Goal: Task Accomplishment & Management: Manage account settings

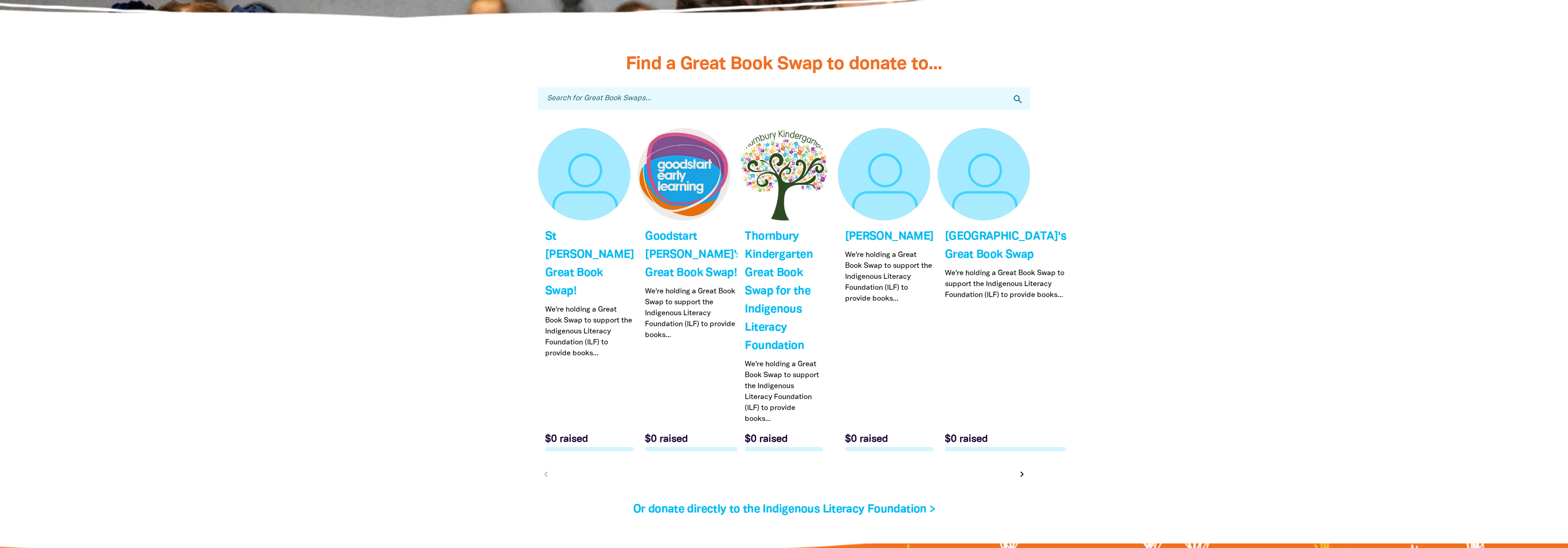
scroll to position [2718, 0]
click at [1020, 470] on icon "chevron_right" at bounding box center [1022, 475] width 11 height 11
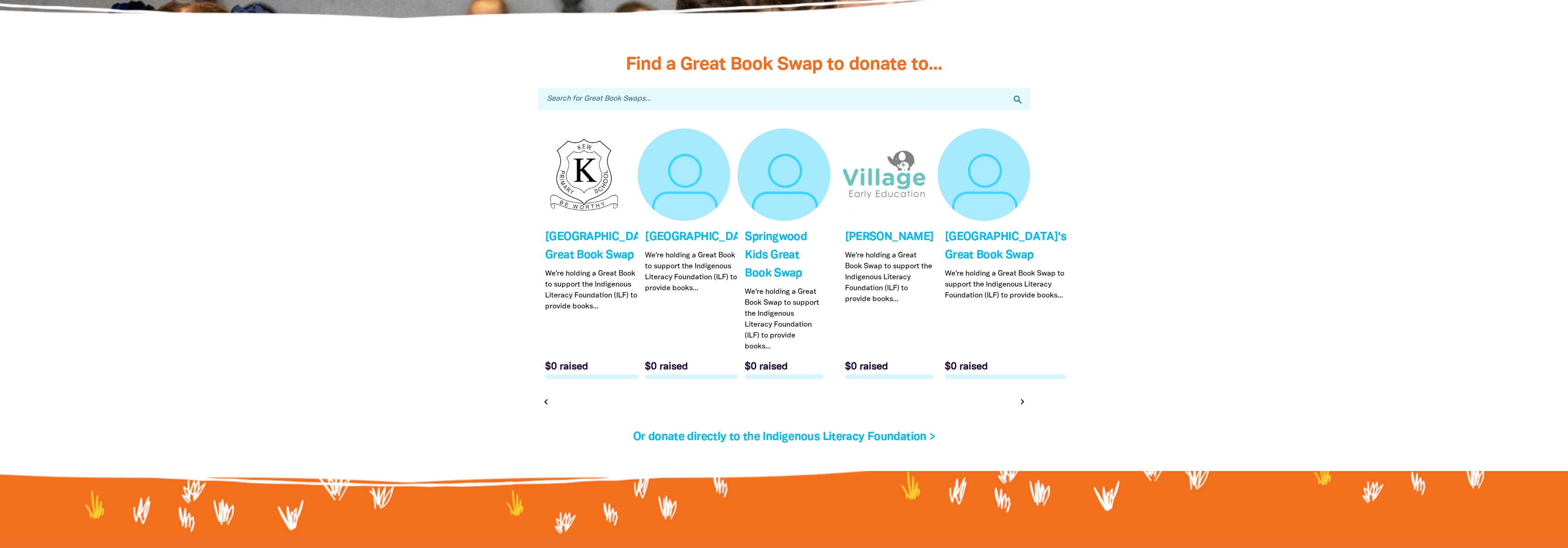
click at [1021, 403] on icon "chevron_right" at bounding box center [1022, 401] width 11 height 11
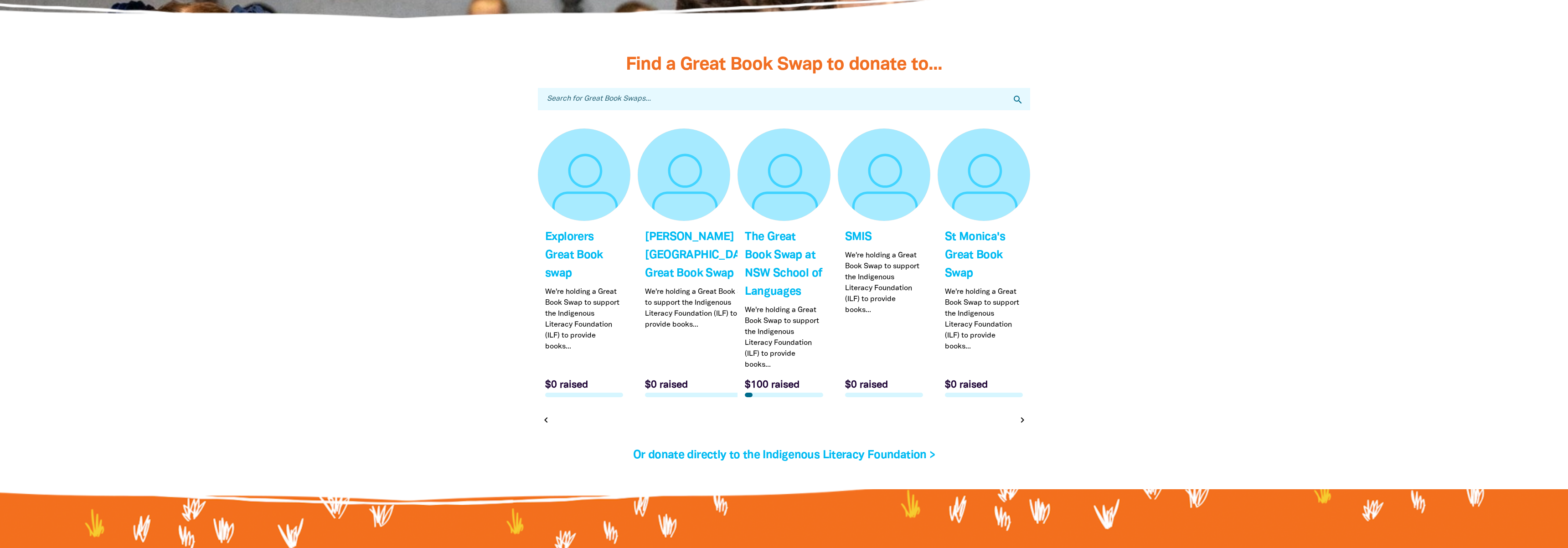
click at [1020, 415] on icon "chevron_right" at bounding box center [1022, 420] width 11 height 11
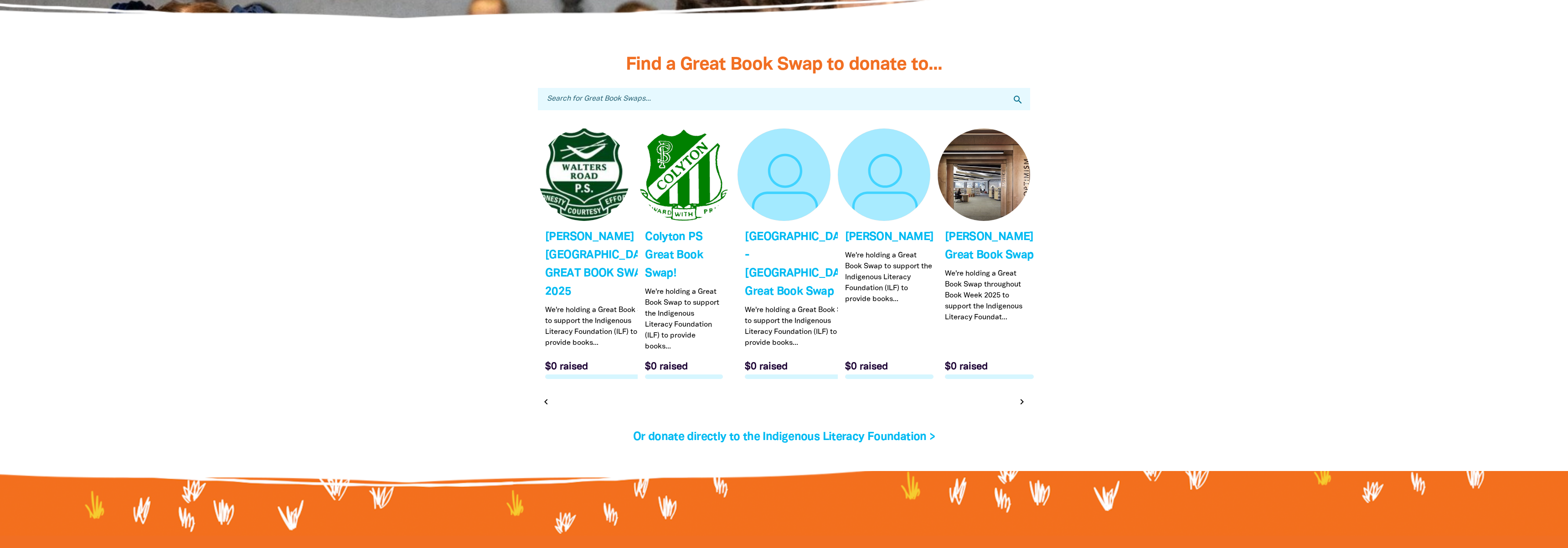
click at [1020, 387] on link "Link to Seymour's Great Book Swap" at bounding box center [984, 257] width 93 height 258
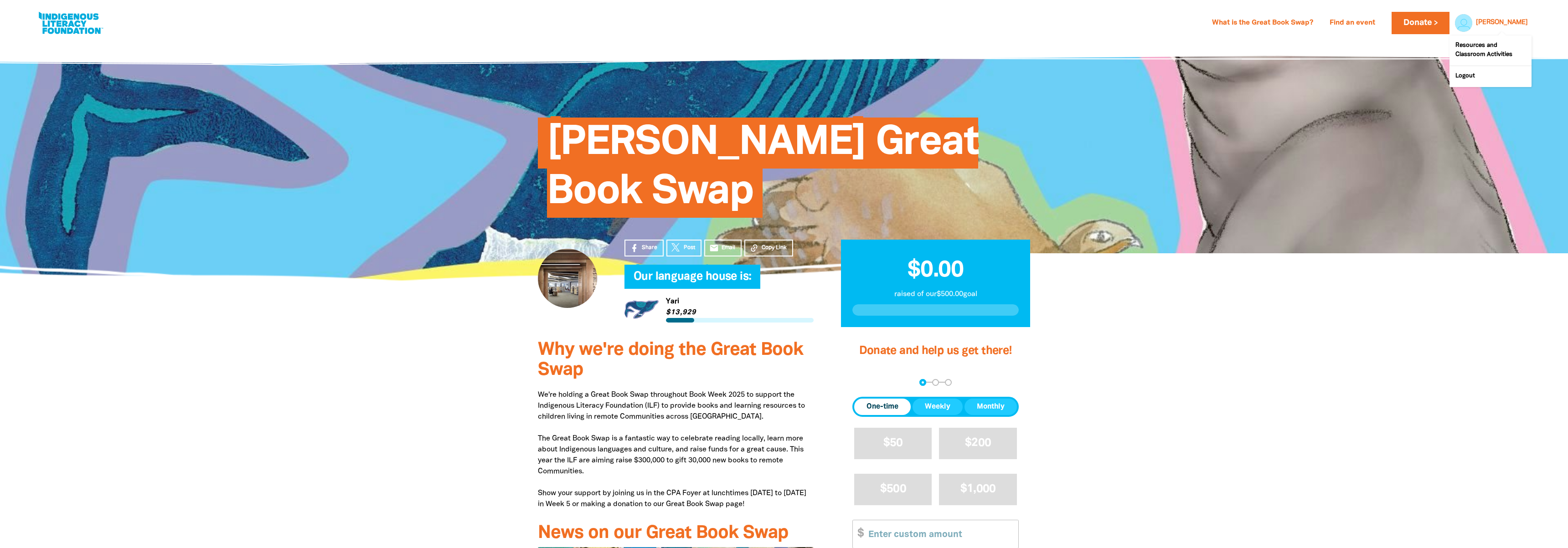
click at [1472, 25] on div at bounding box center [1461, 22] width 22 height 22
click at [1378, 24] on link "Find an event" at bounding box center [1353, 23] width 57 height 15
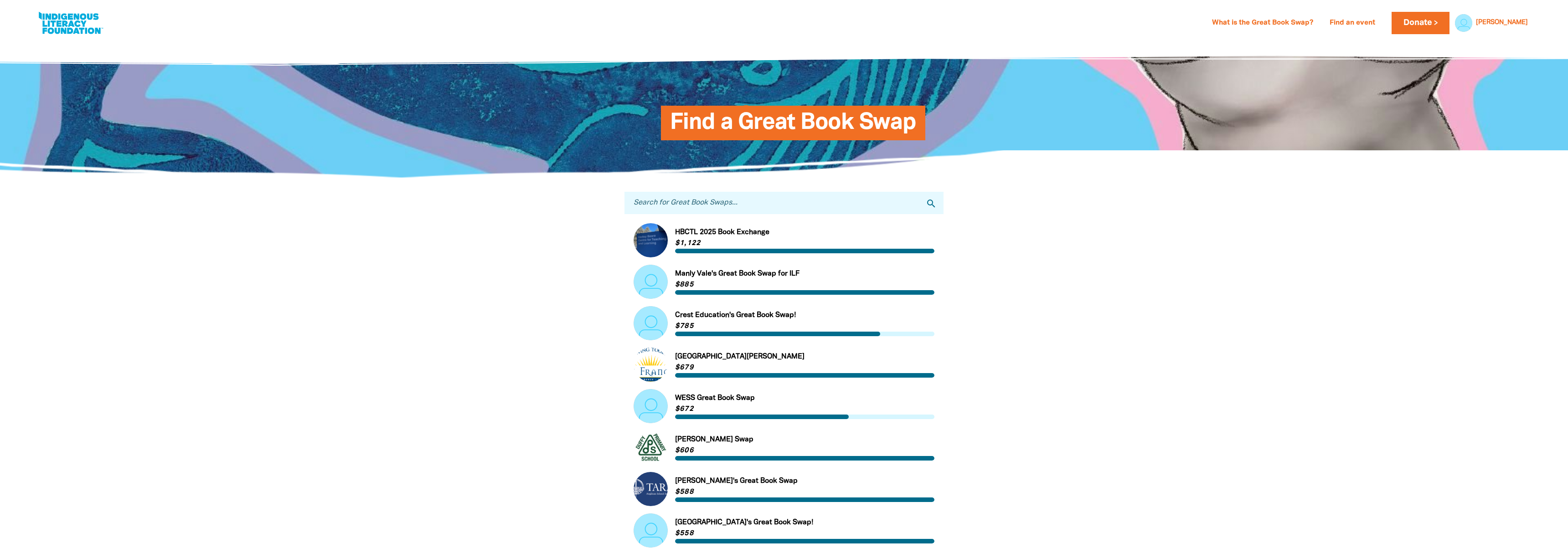
click at [716, 203] on input "Search for Great Book Swaps..." at bounding box center [784, 203] width 319 height 22
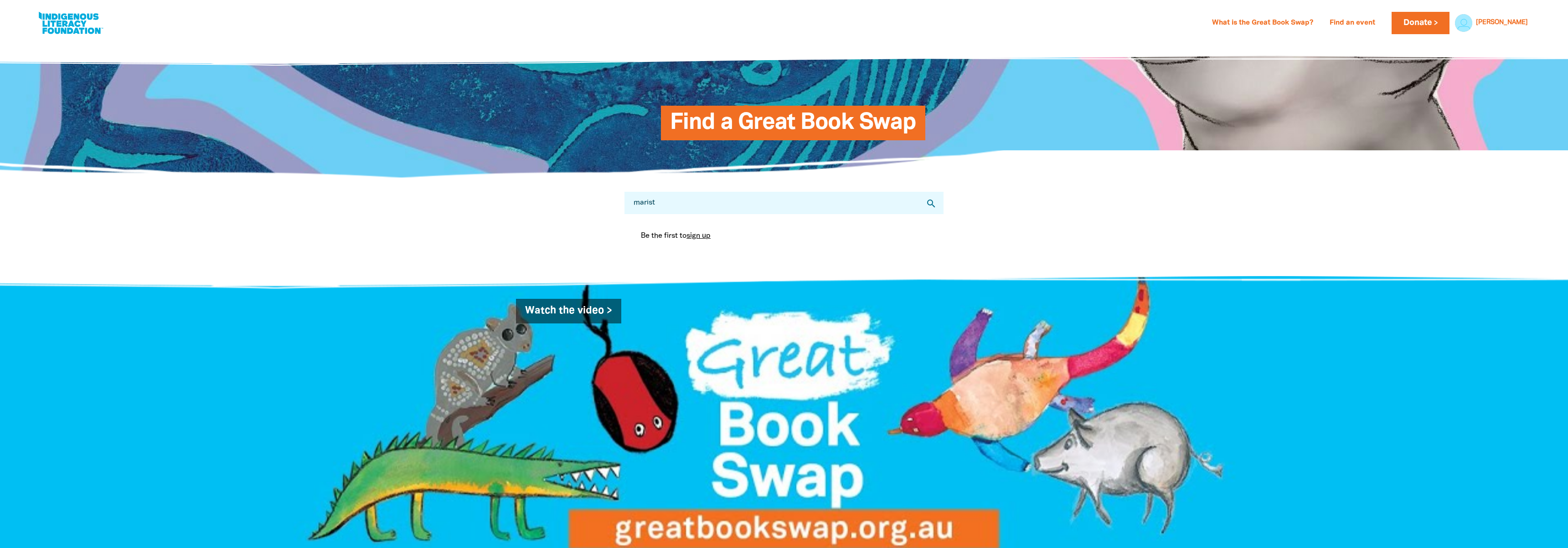
type input "marist"
click at [686, 238] on div "Be the first to sign up" at bounding box center [784, 236] width 301 height 25
click at [1510, 20] on link "[PERSON_NAME]" at bounding box center [1501, 22] width 52 height 7
click at [1485, 57] on link "Resources and Classroom Activities" at bounding box center [1491, 51] width 82 height 30
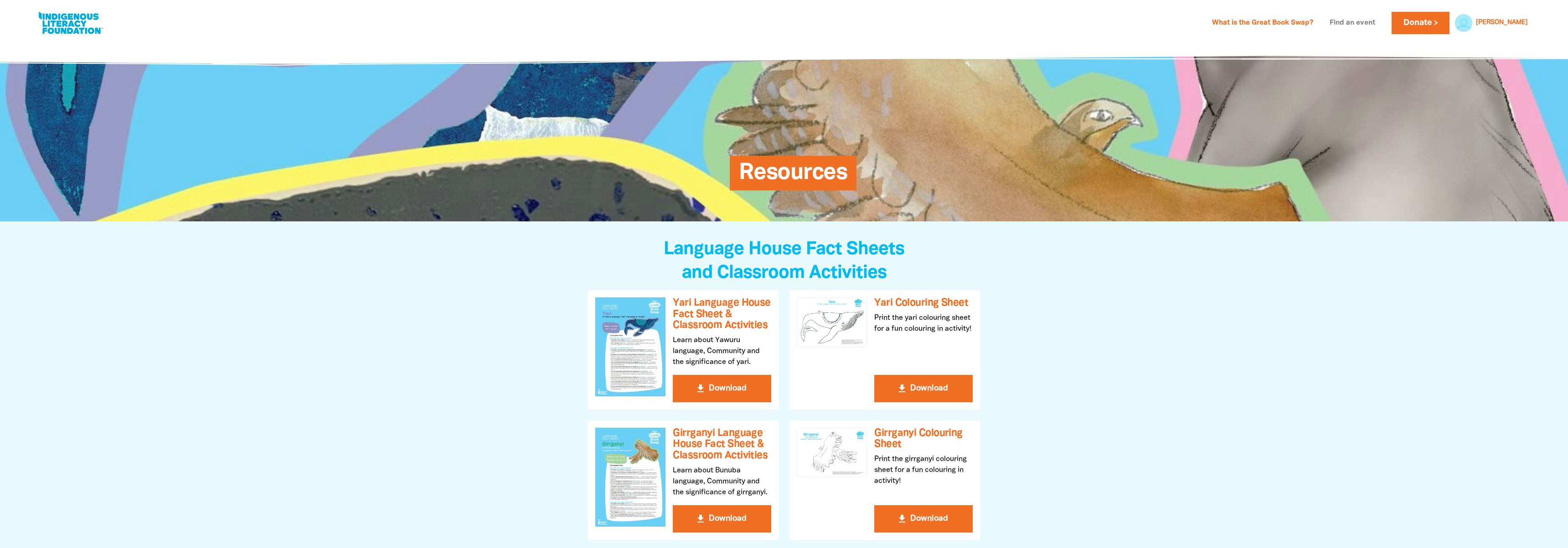
click at [1367, 20] on link "Find an event" at bounding box center [1353, 23] width 57 height 15
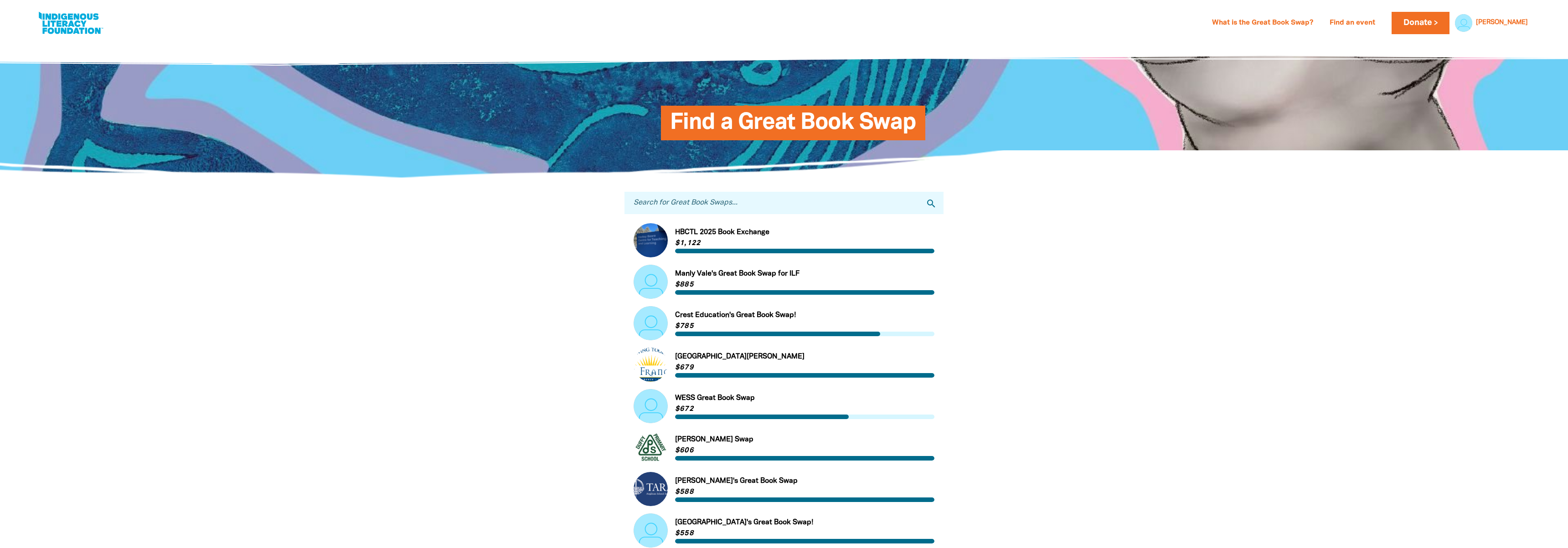
click at [822, 101] on div "Find a Great Book Swap" at bounding box center [784, 109] width 352 height 91
click at [1281, 30] on link "What is the Great Book Swap?" at bounding box center [1263, 23] width 112 height 15
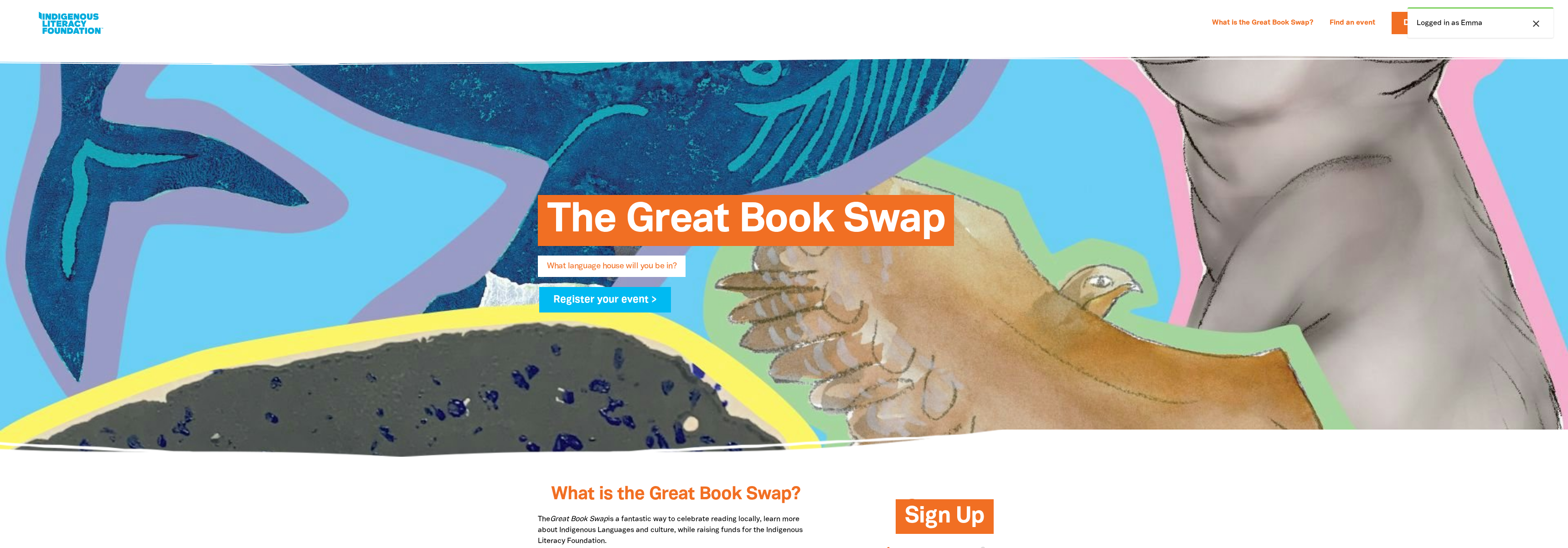
select select "high-school"
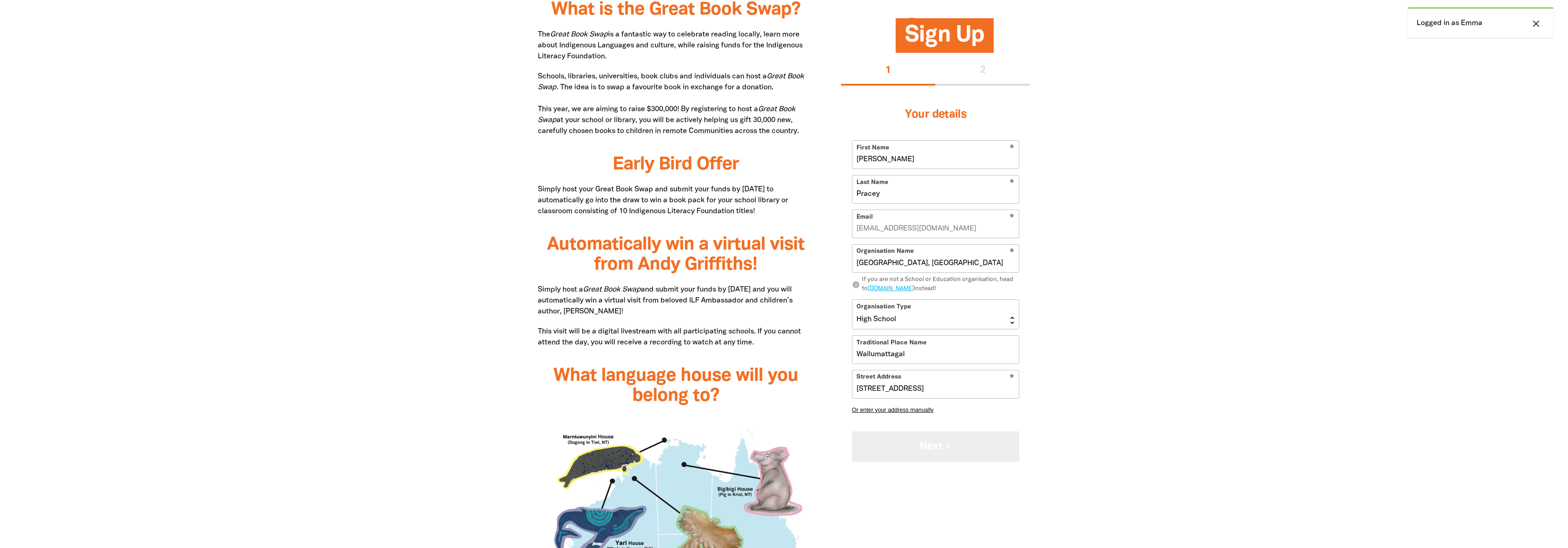
click at [947, 440] on button "Next >" at bounding box center [935, 446] width 167 height 31
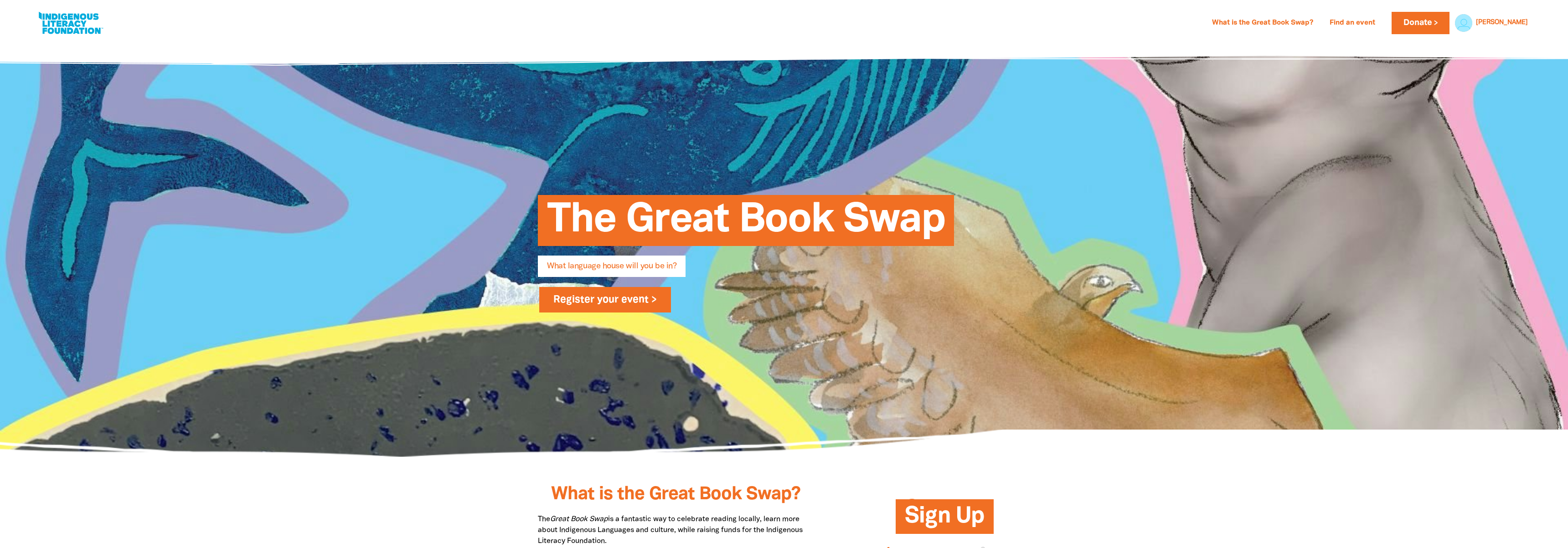
click at [609, 307] on link "Register your event >" at bounding box center [605, 300] width 132 height 25
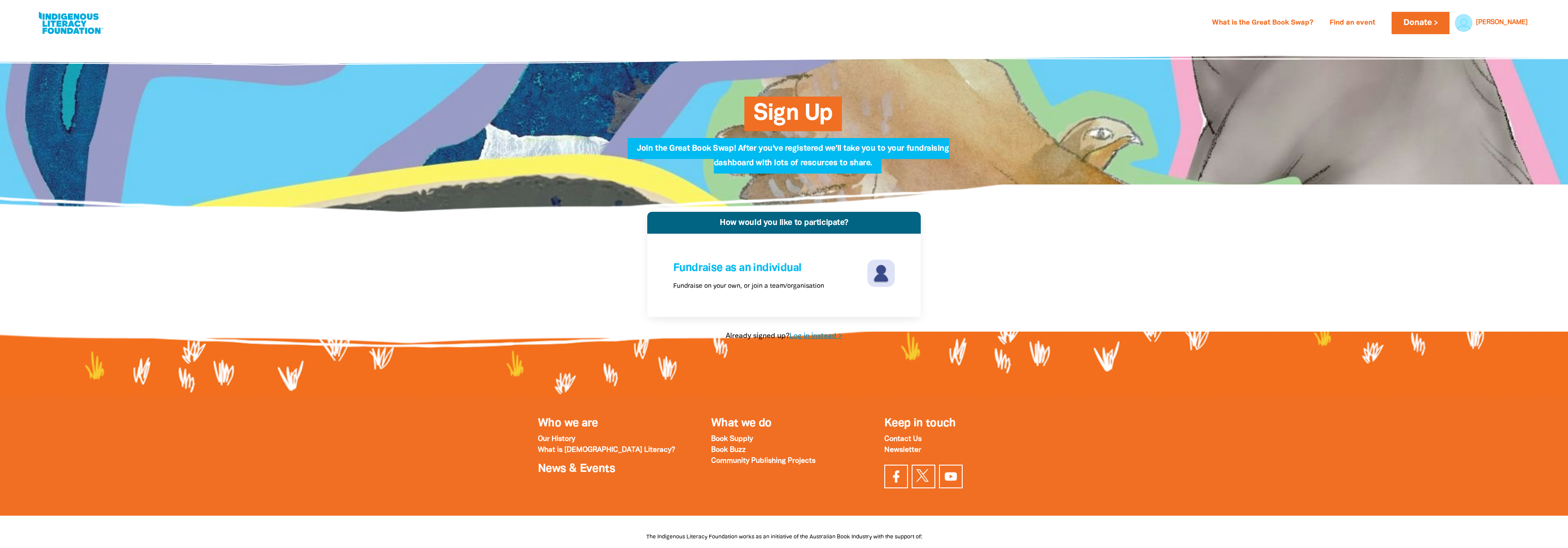
click at [812, 336] on link "Log in instead >" at bounding box center [816, 336] width 53 height 7
select select "high-school"
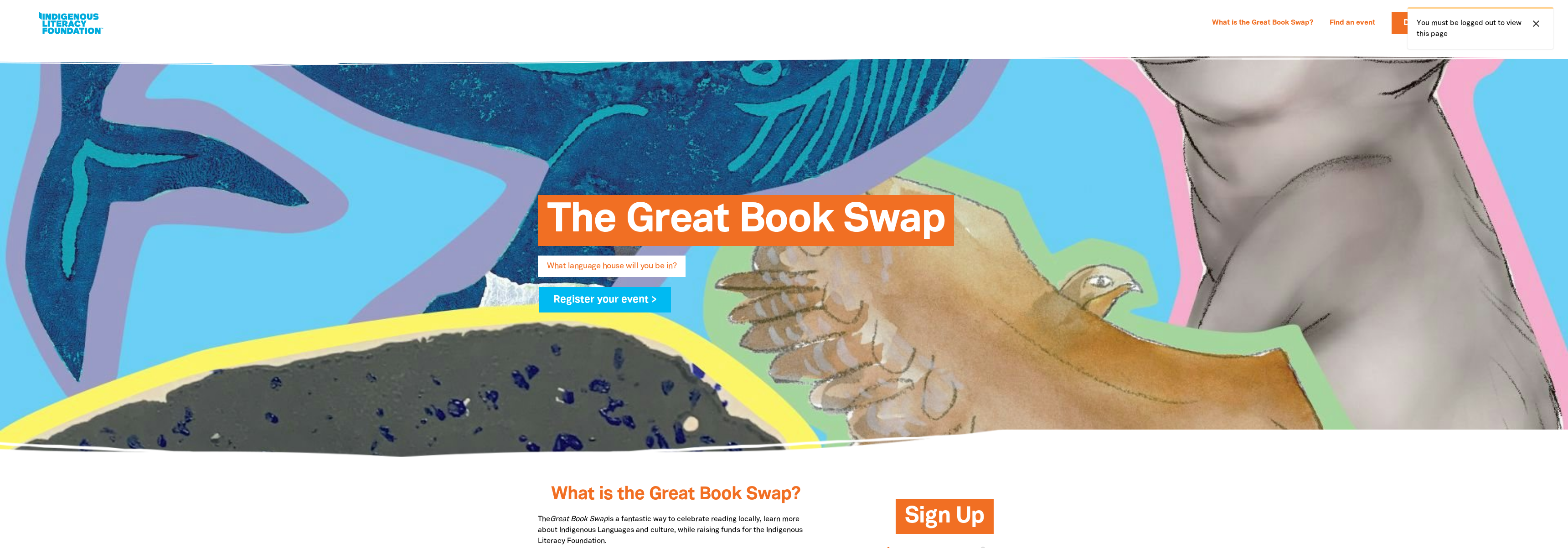
click at [1542, 22] on button "close" at bounding box center [1536, 24] width 16 height 12
click at [1481, 72] on link "Logout" at bounding box center [1491, 76] width 82 height 21
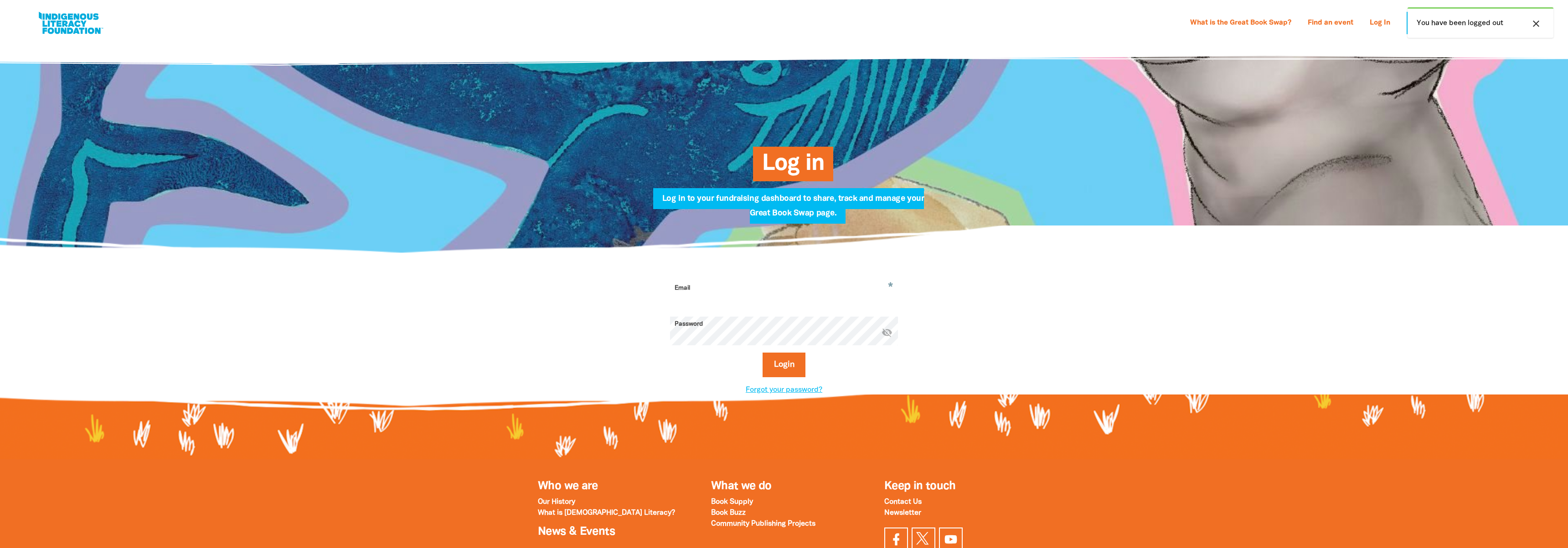
click at [738, 296] on input "Email" at bounding box center [784, 295] width 228 height 28
type input "[EMAIL_ADDRESS][DOMAIN_NAME]"
click at [787, 365] on button "Login" at bounding box center [784, 365] width 43 height 25
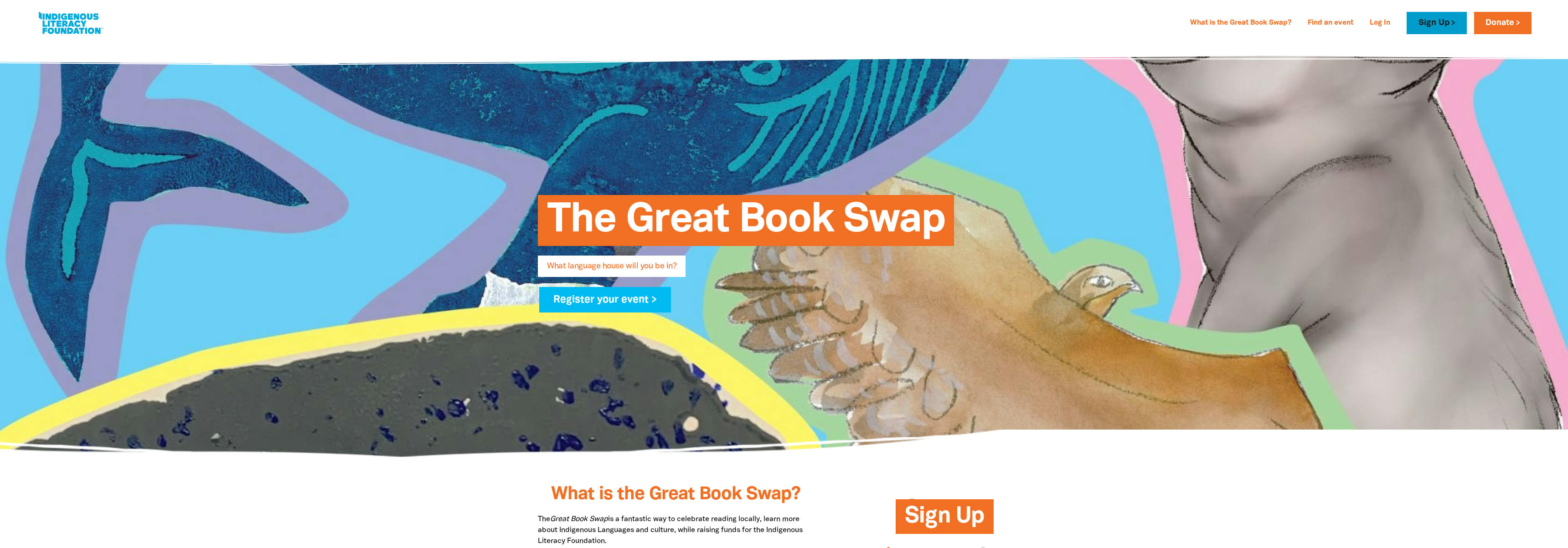
click at [1448, 22] on link "Sign Up" at bounding box center [1436, 23] width 60 height 22
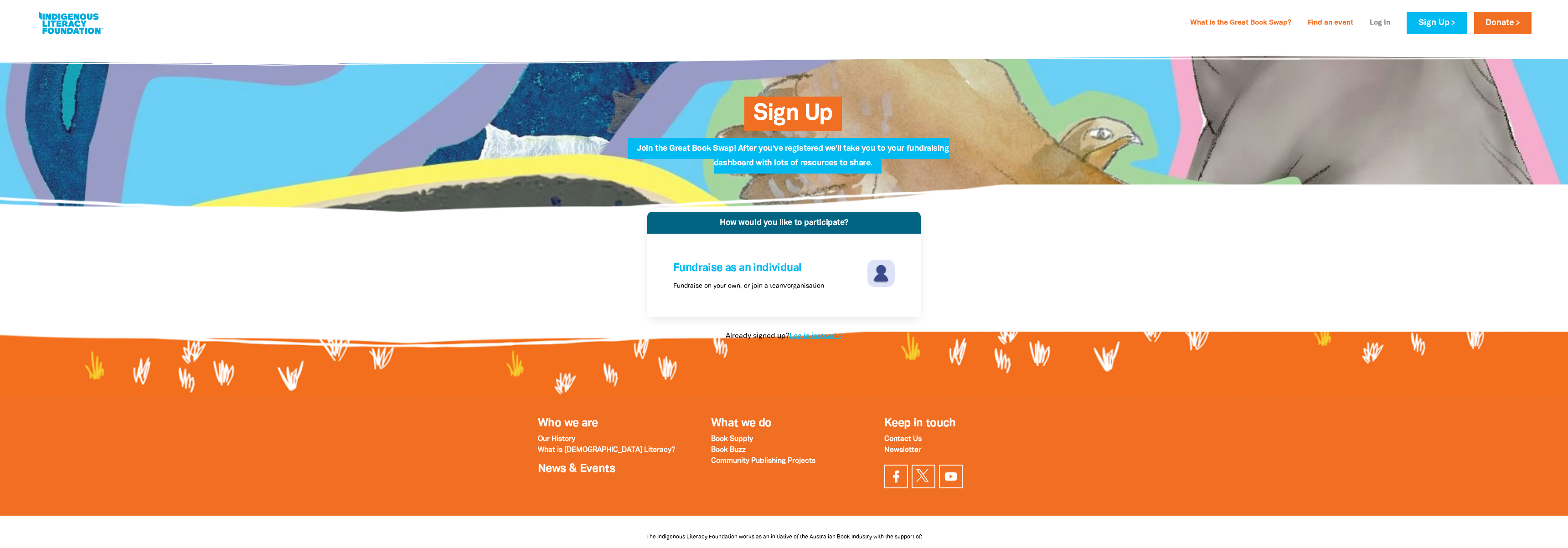
click at [1382, 19] on link "Log In" at bounding box center [1380, 23] width 31 height 15
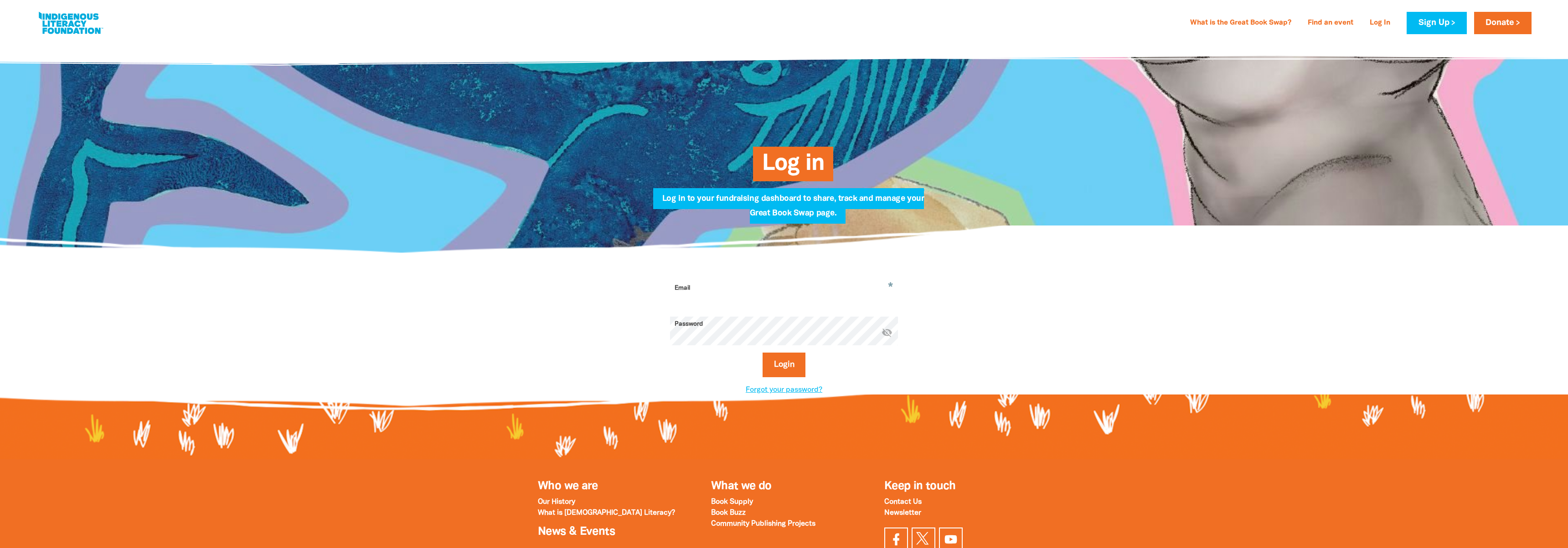
scroll to position [1, 0]
click at [1444, 26] on link "Sign Up" at bounding box center [1436, 22] width 60 height 22
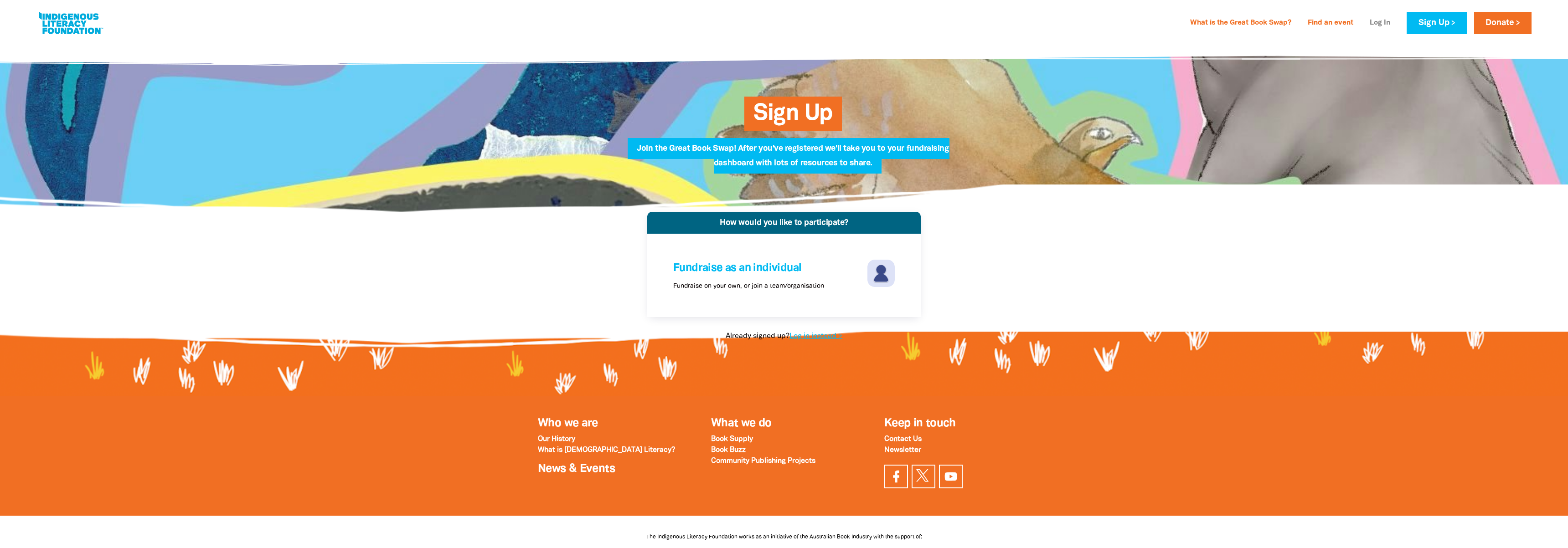
click at [1386, 22] on link "Log In" at bounding box center [1380, 23] width 31 height 15
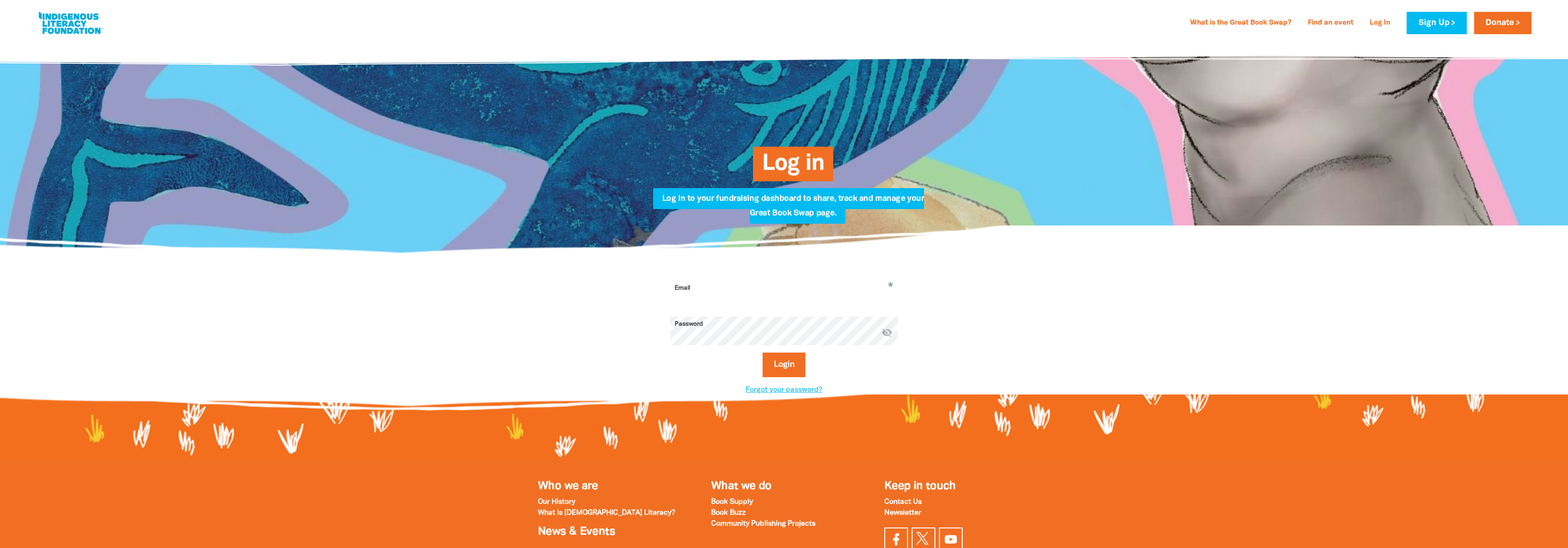
drag, startPoint x: 726, startPoint y: 286, endPoint x: 723, endPoint y: 292, distance: 6.7
click at [724, 290] on input "Email" at bounding box center [784, 295] width 228 height 28
click at [723, 292] on input "Email" at bounding box center [784, 295] width 228 height 28
drag, startPoint x: 492, startPoint y: 210, endPoint x: 174, endPoint y: 7, distance: 377.3
click at [458, 184] on div at bounding box center [784, 147] width 1568 height 212
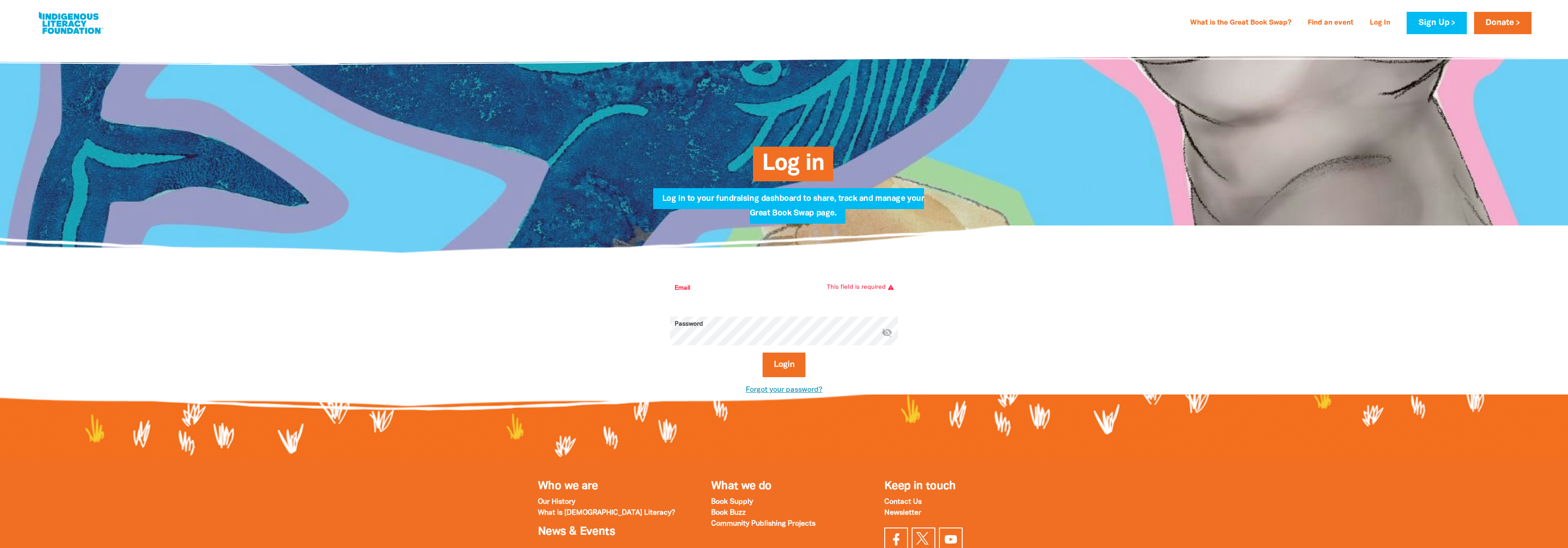
click at [799, 388] on link "Forgot your password?" at bounding box center [784, 390] width 76 height 7
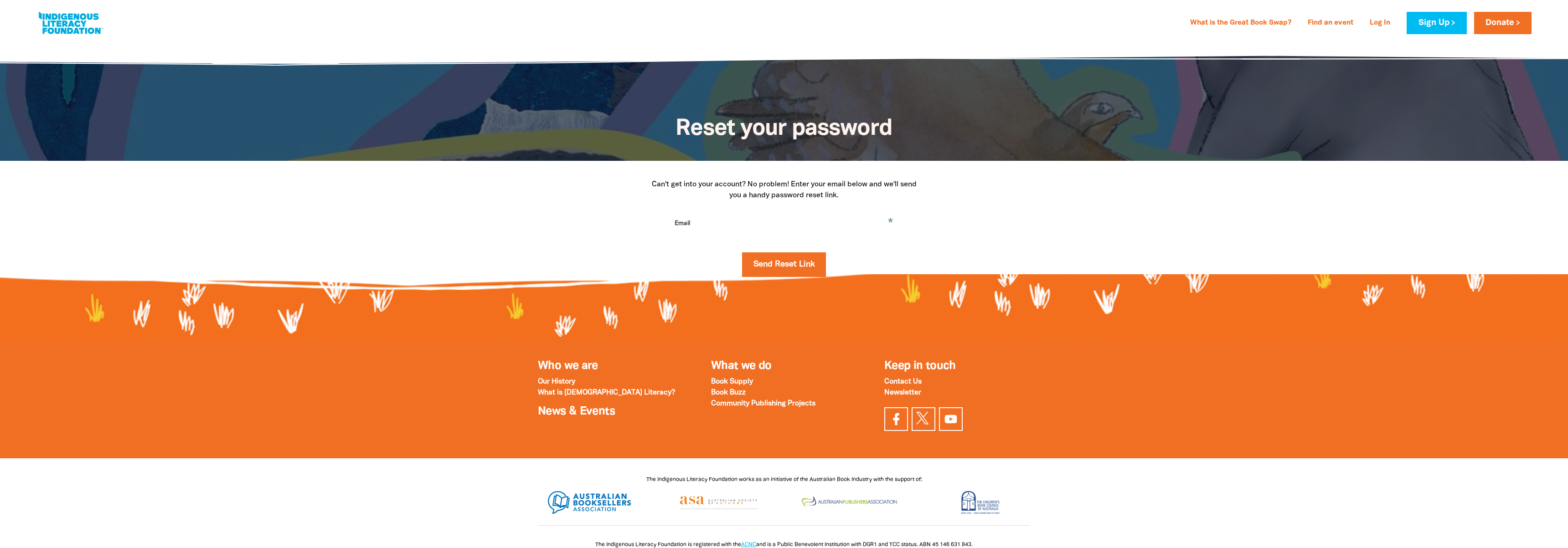
click at [760, 227] on input "Email" at bounding box center [784, 230] width 228 height 28
type input "[EMAIL_ADDRESS][DOMAIN_NAME]"
click at [772, 262] on button "Send Reset Link" at bounding box center [784, 265] width 84 height 25
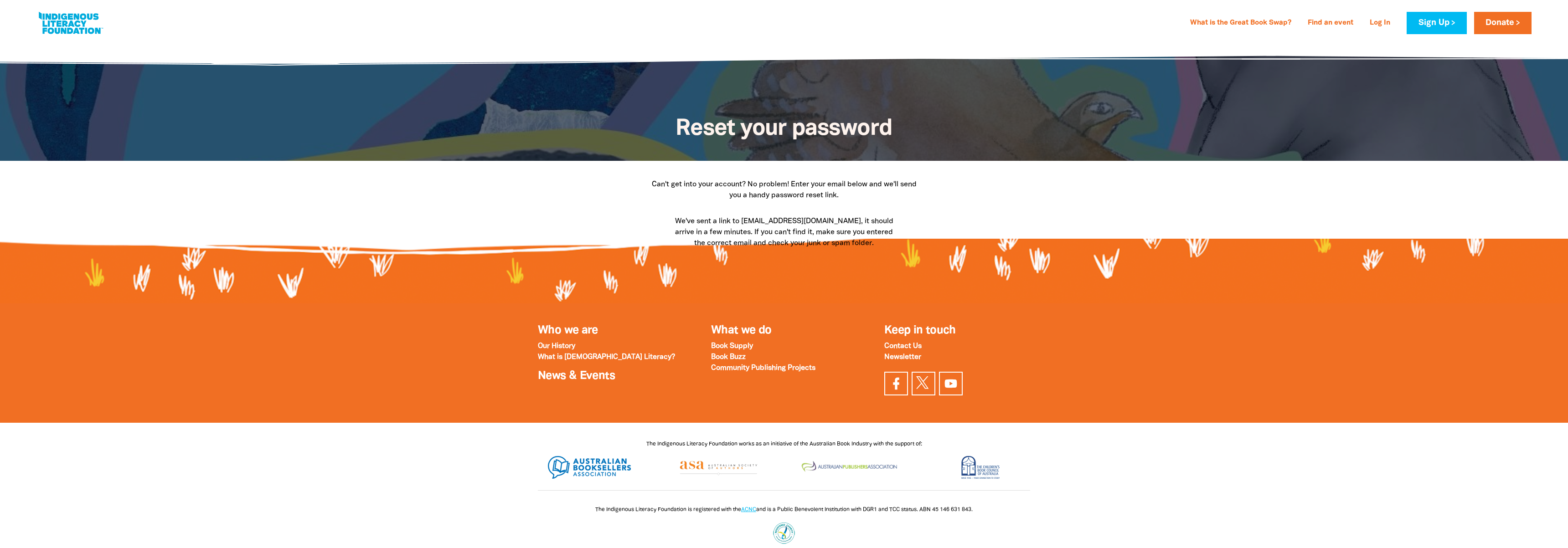
click at [76, 19] on link at bounding box center [70, 22] width 68 height 28
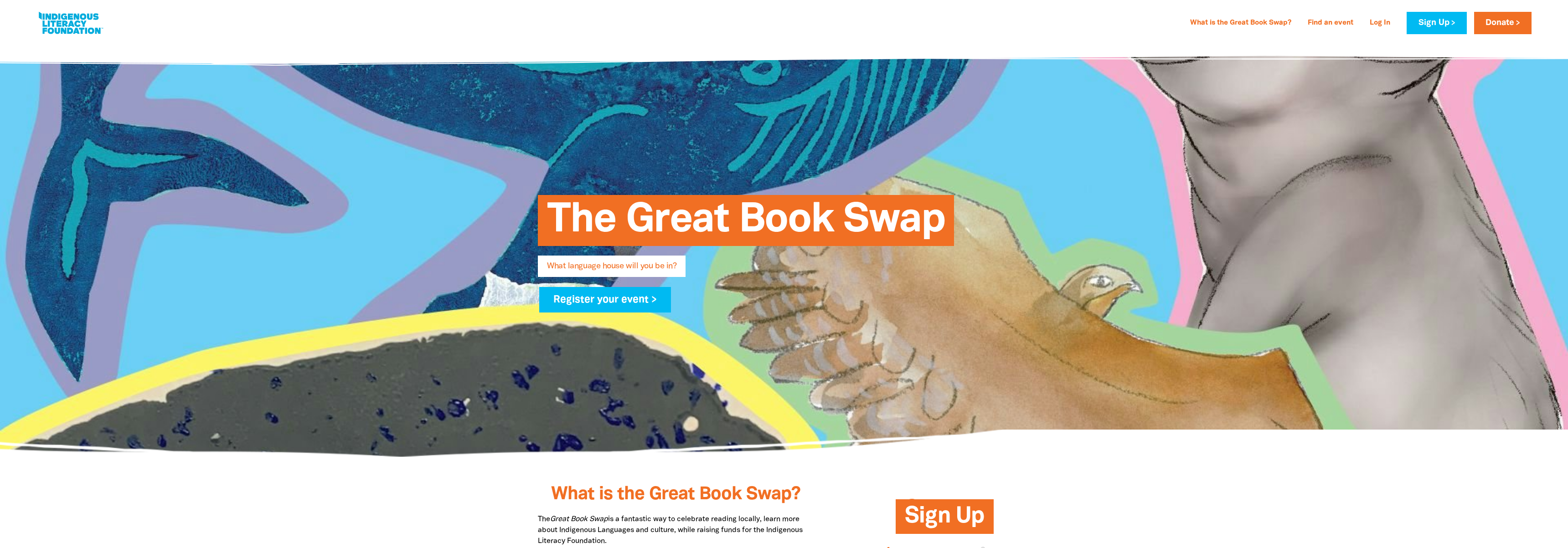
type input "[EMAIL_ADDRESS][DOMAIN_NAME]"
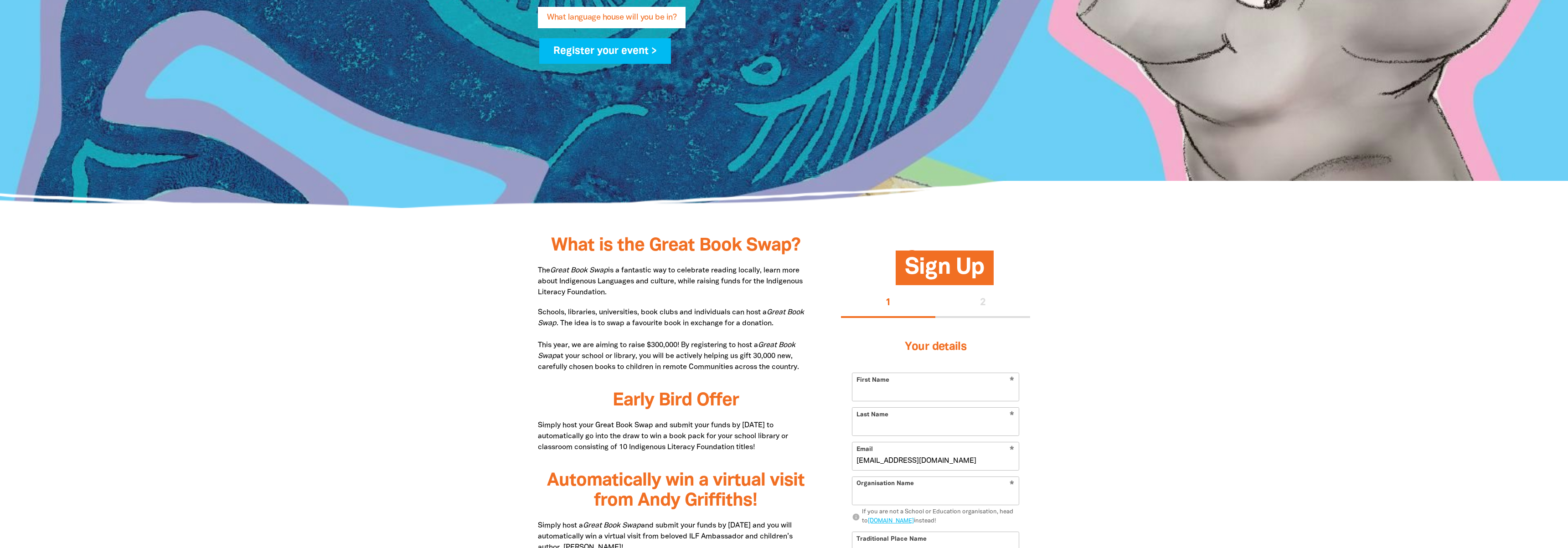
scroll to position [263, 0]
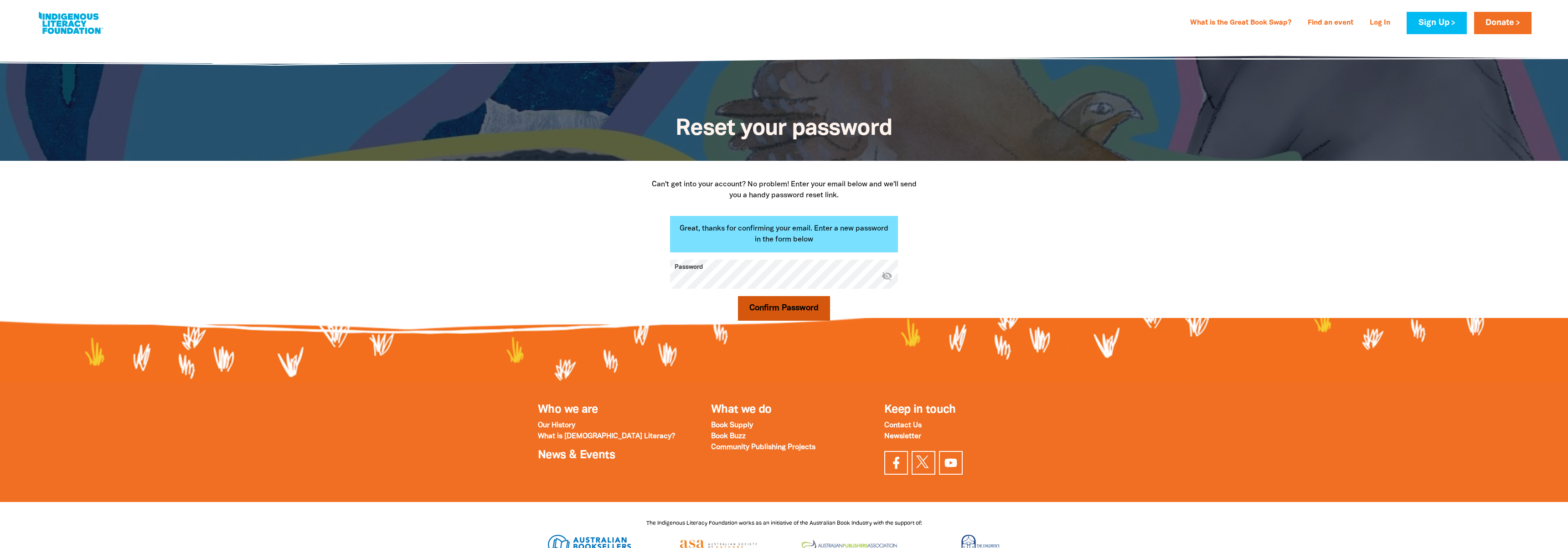
click at [774, 307] on button "Confirm Password" at bounding box center [784, 308] width 92 height 25
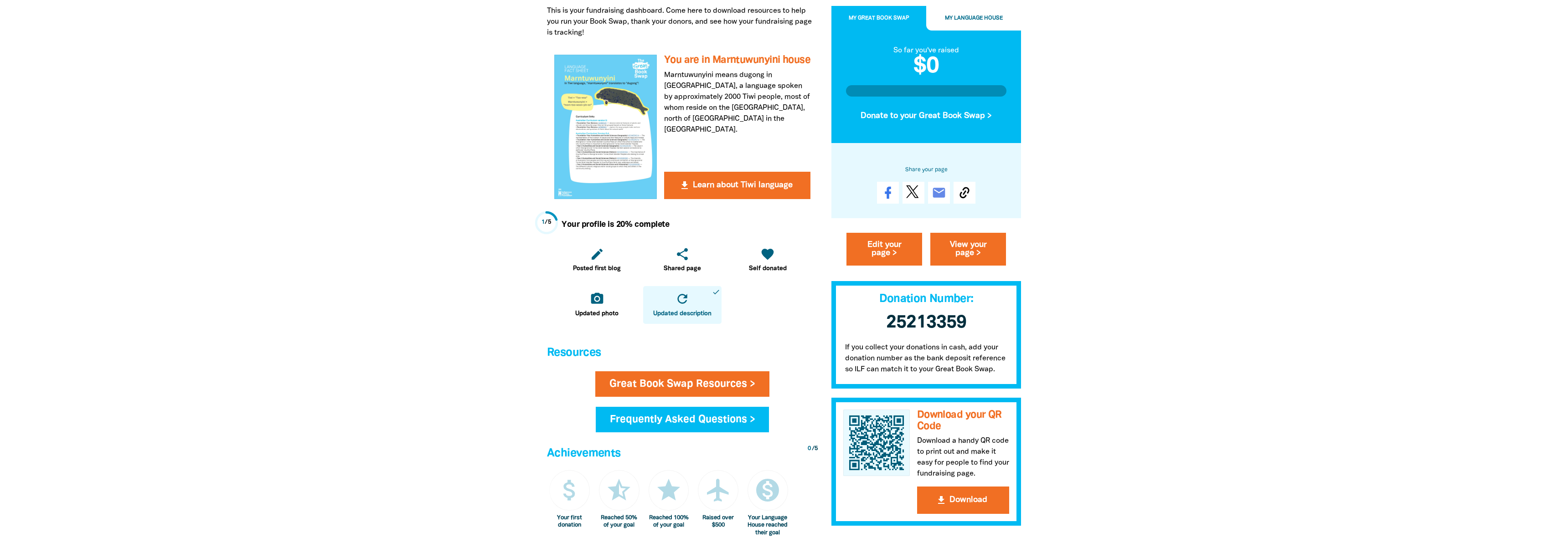
scroll to position [234, 0]
